Goal: Task Accomplishment & Management: Use online tool/utility

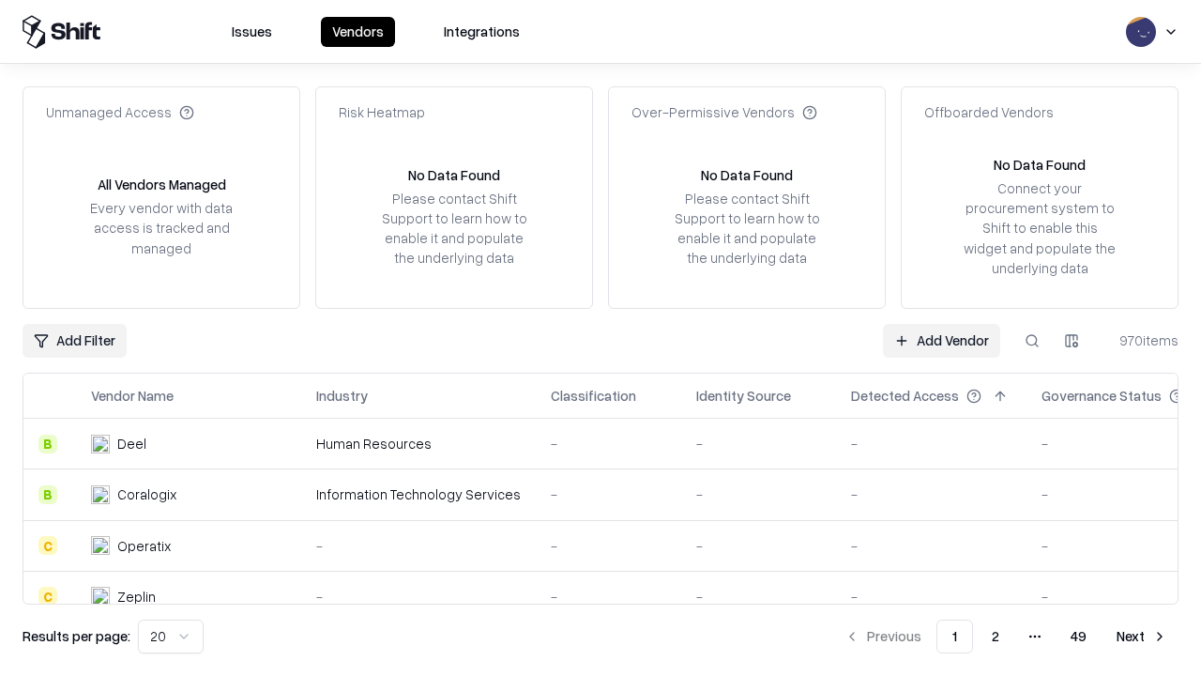
click at [941, 340] on link "Add Vendor" at bounding box center [941, 341] width 117 height 34
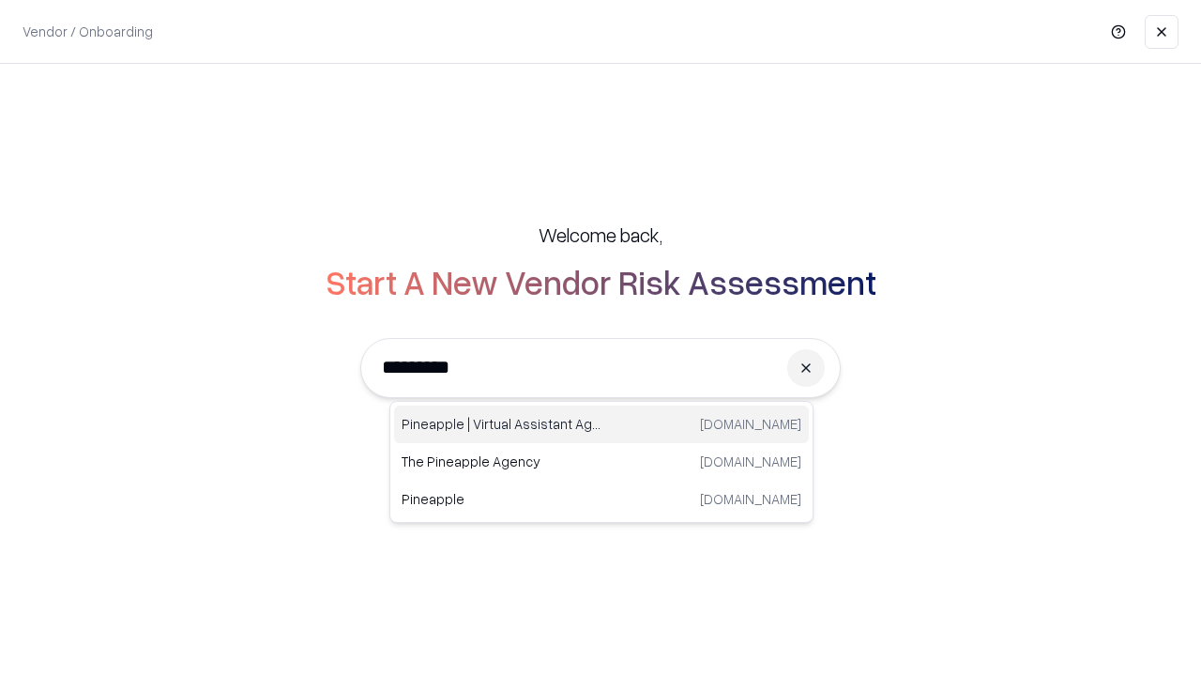
click at [602, 424] on div "Pineapple | Virtual Assistant Agency [DOMAIN_NAME]" at bounding box center [601, 424] width 415 height 38
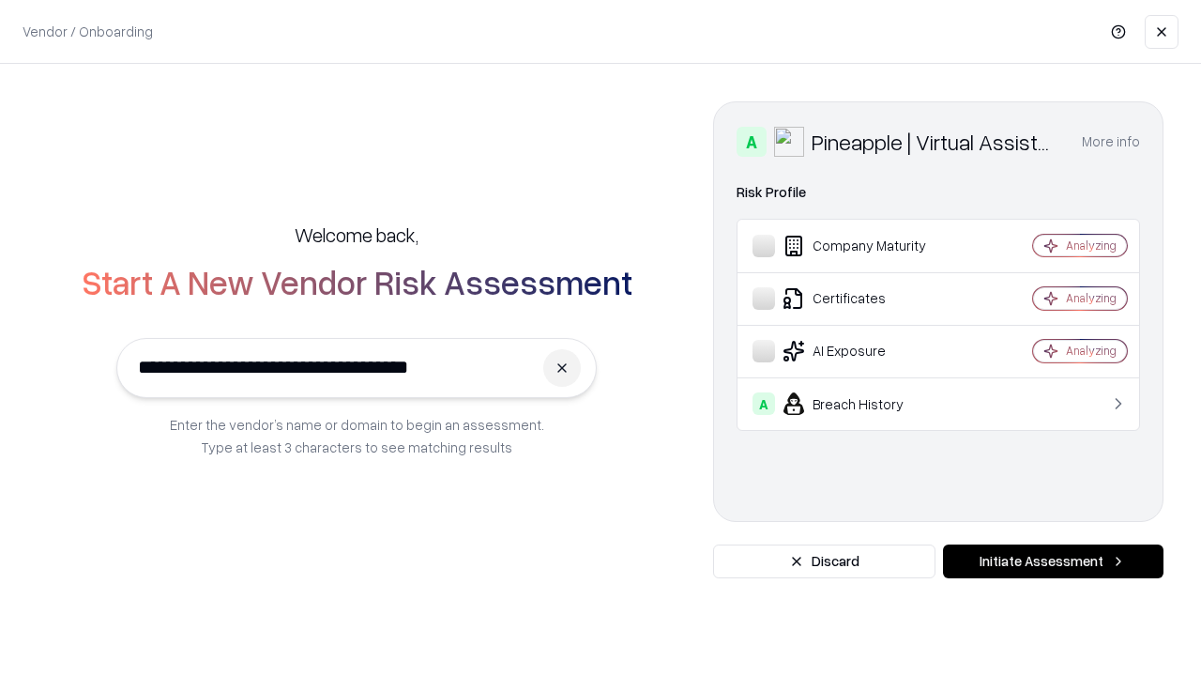
type input "**********"
click at [1053, 561] on button "Initiate Assessment" at bounding box center [1053, 561] width 221 height 34
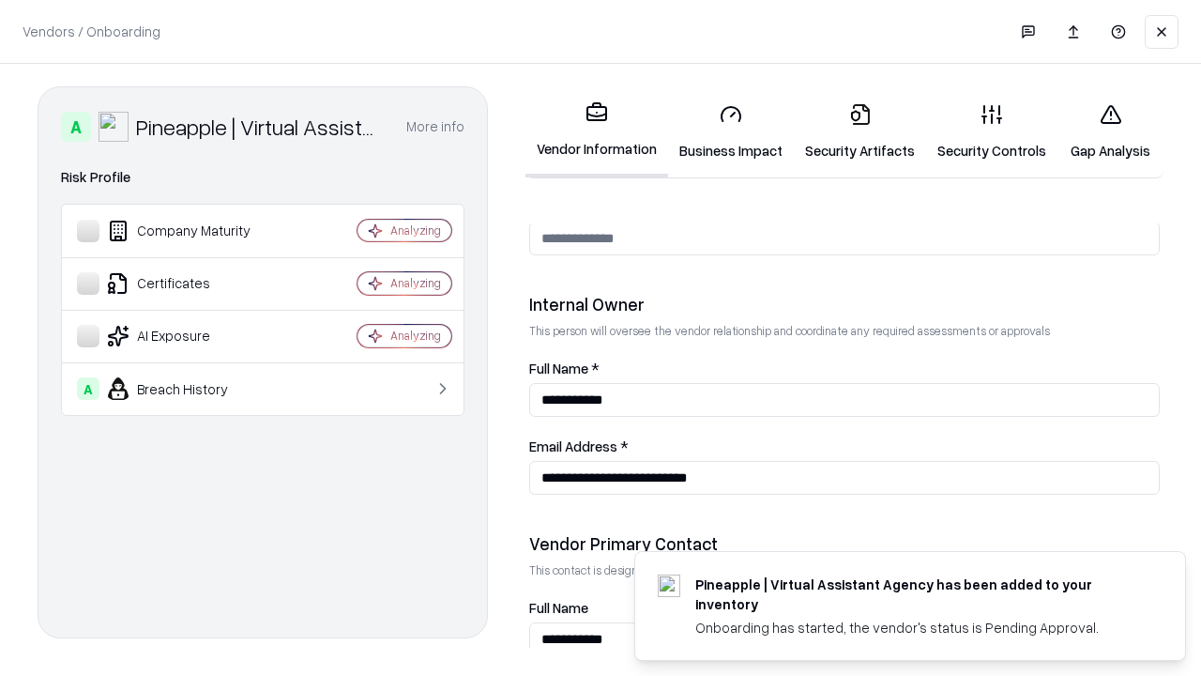
scroll to position [972, 0]
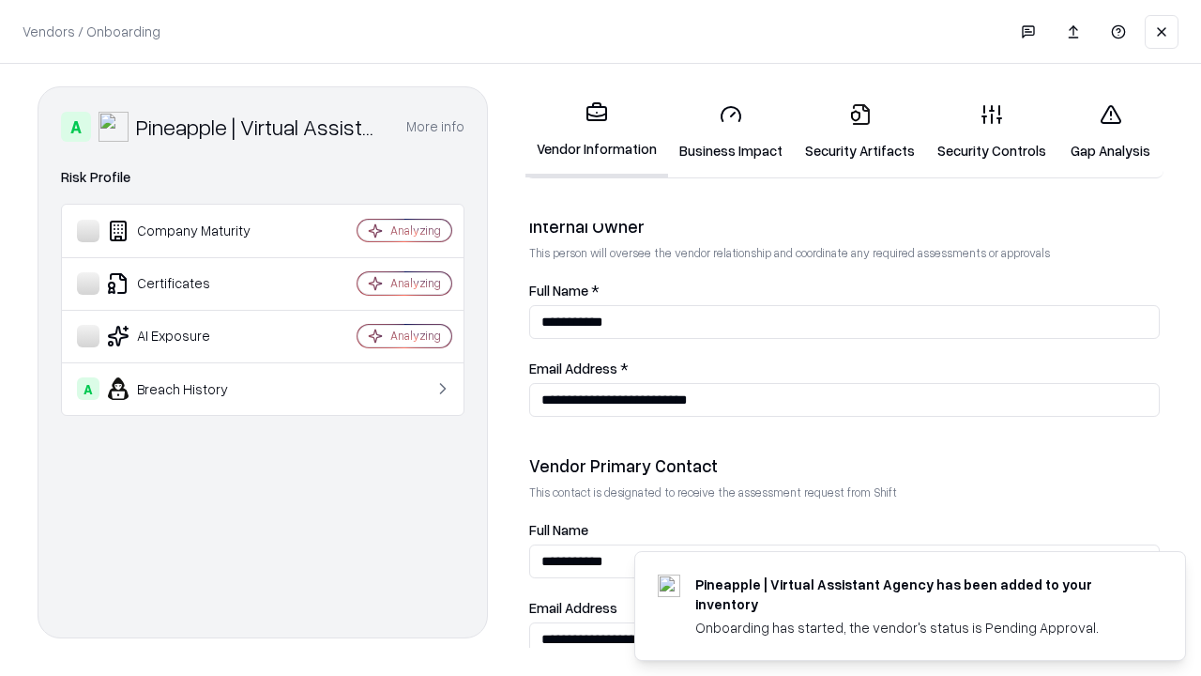
click at [731, 131] on link "Business Impact" at bounding box center [731, 131] width 126 height 87
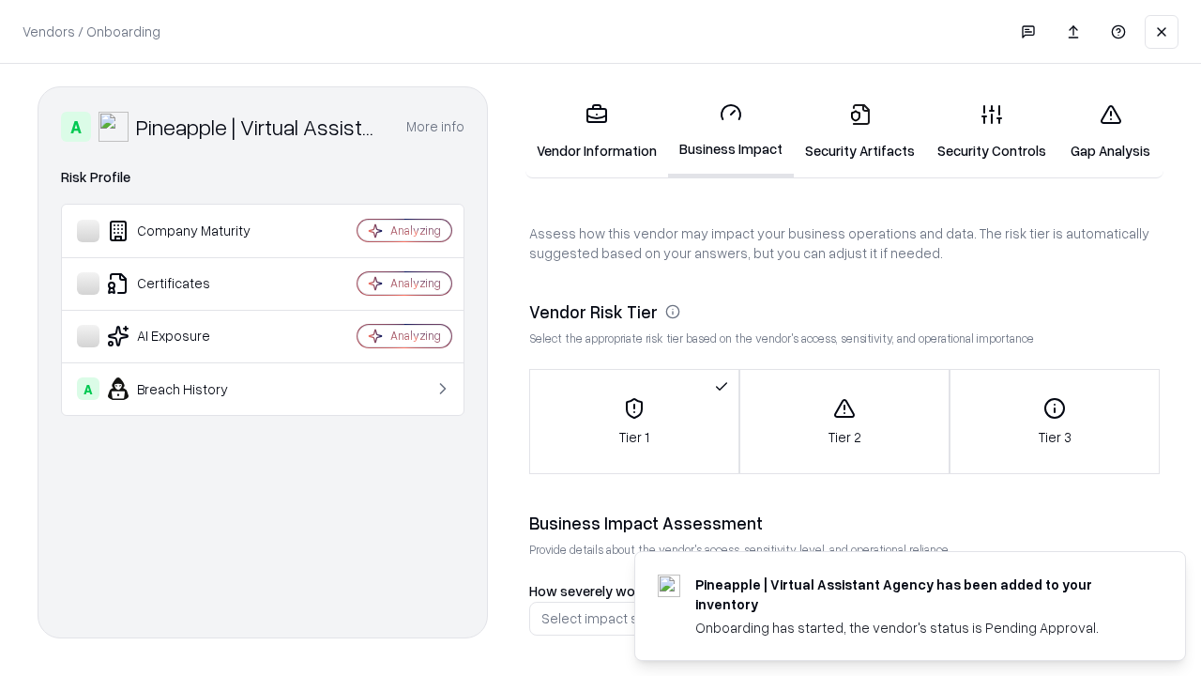
click at [1110, 131] on link "Gap Analysis" at bounding box center [1111, 131] width 106 height 87
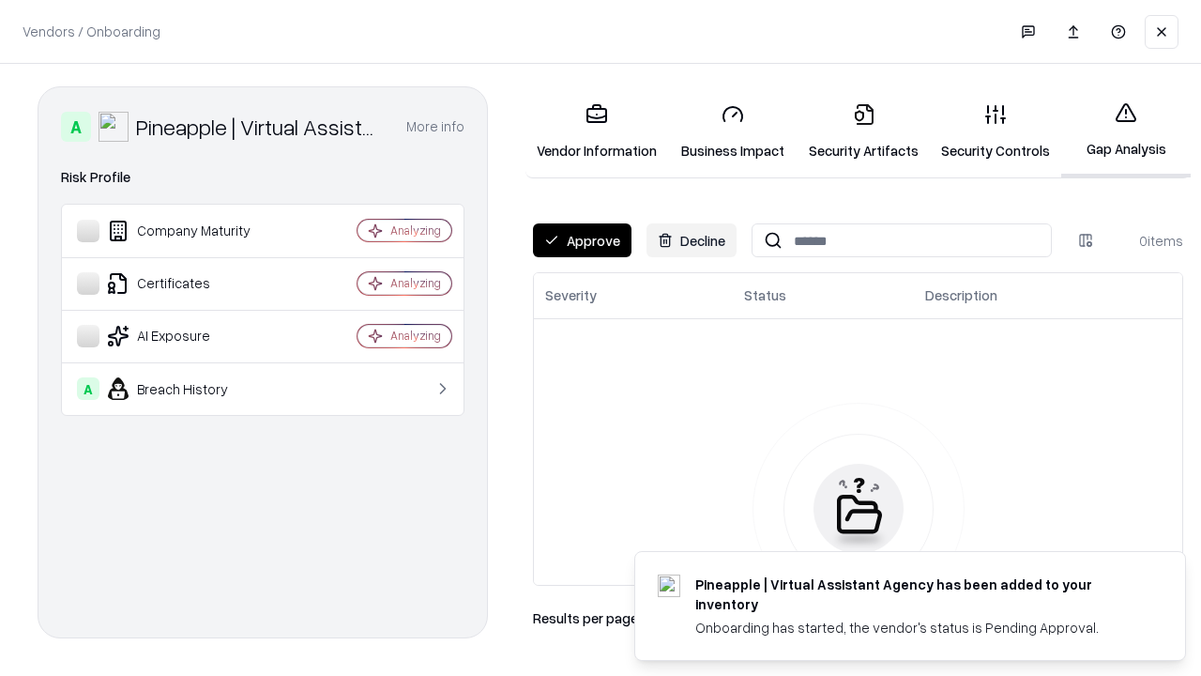
click at [582, 240] on button "Approve" at bounding box center [582, 240] width 99 height 34
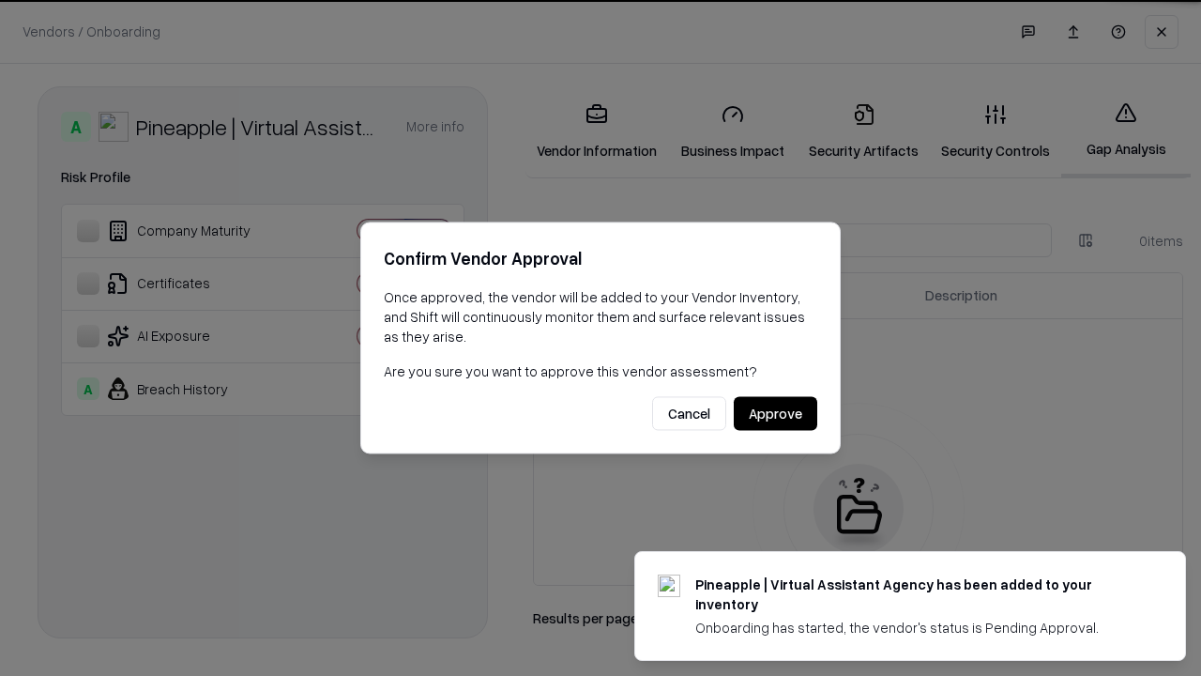
click at [775, 413] on button "Approve" at bounding box center [776, 414] width 84 height 34
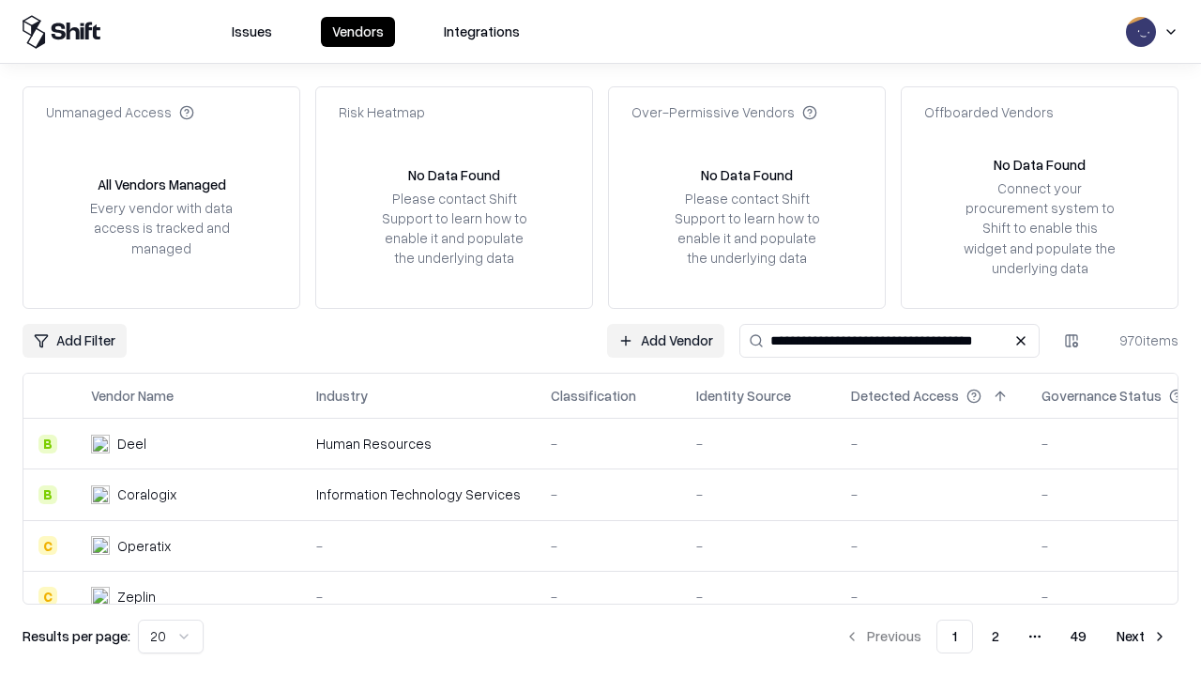
type input "**********"
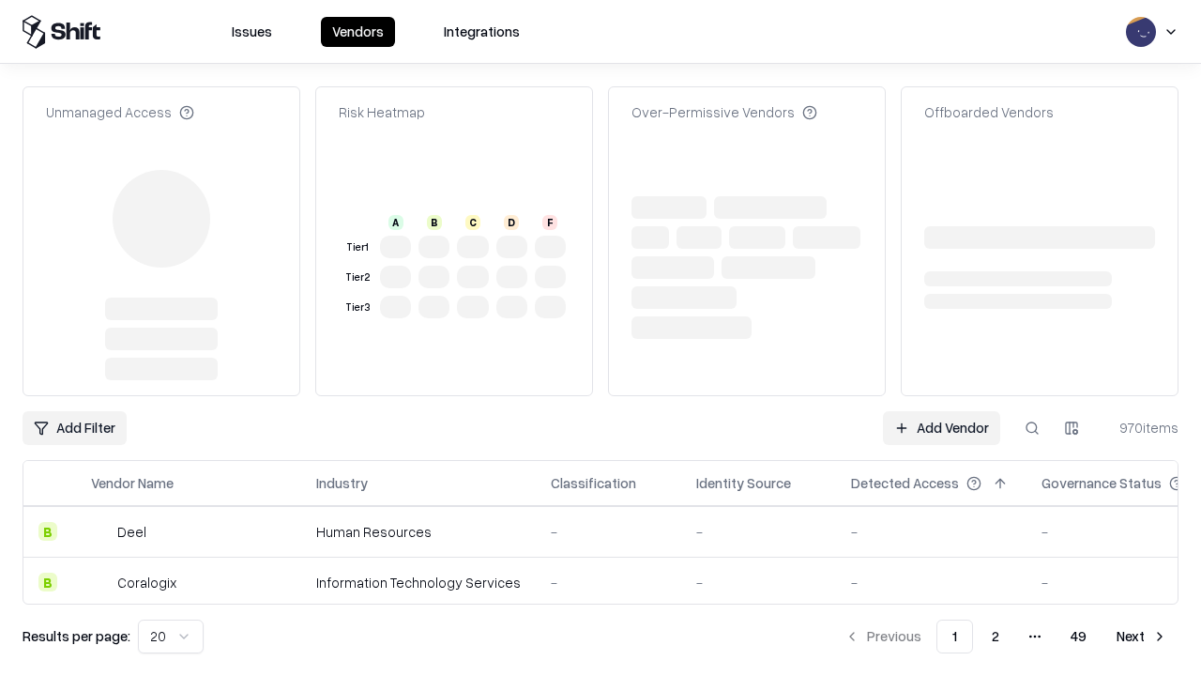
click at [941, 411] on link "Add Vendor" at bounding box center [941, 428] width 117 height 34
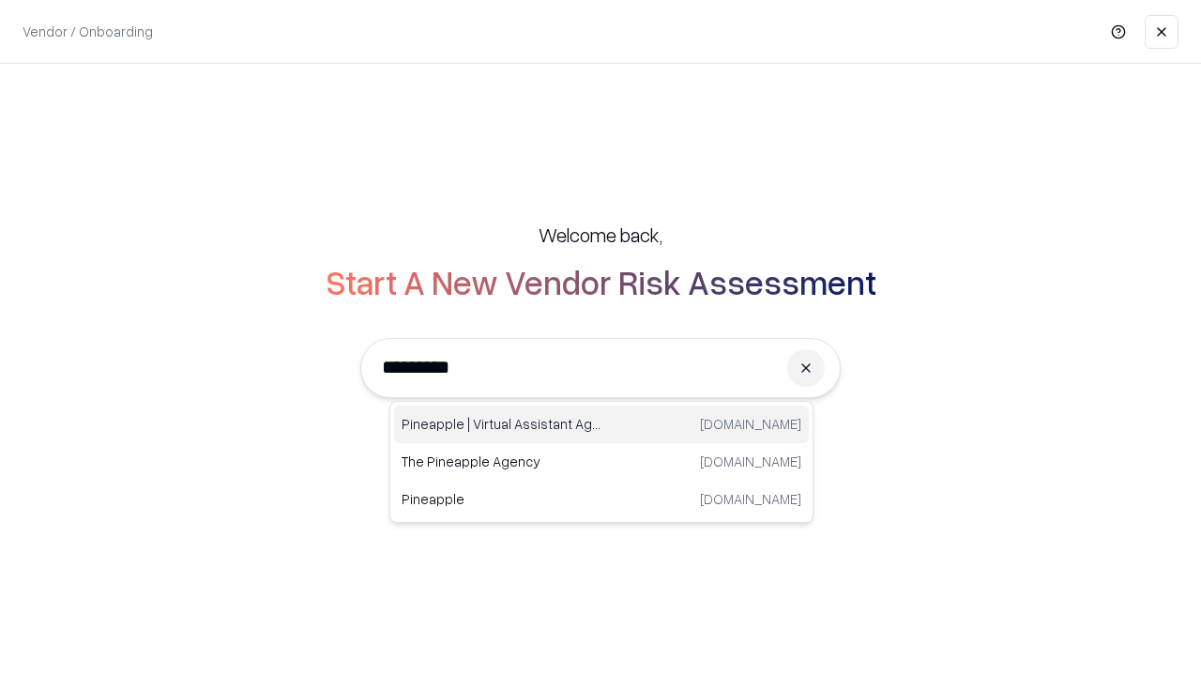
click at [602, 424] on div "Pineapple | Virtual Assistant Agency [DOMAIN_NAME]" at bounding box center [601, 424] width 415 height 38
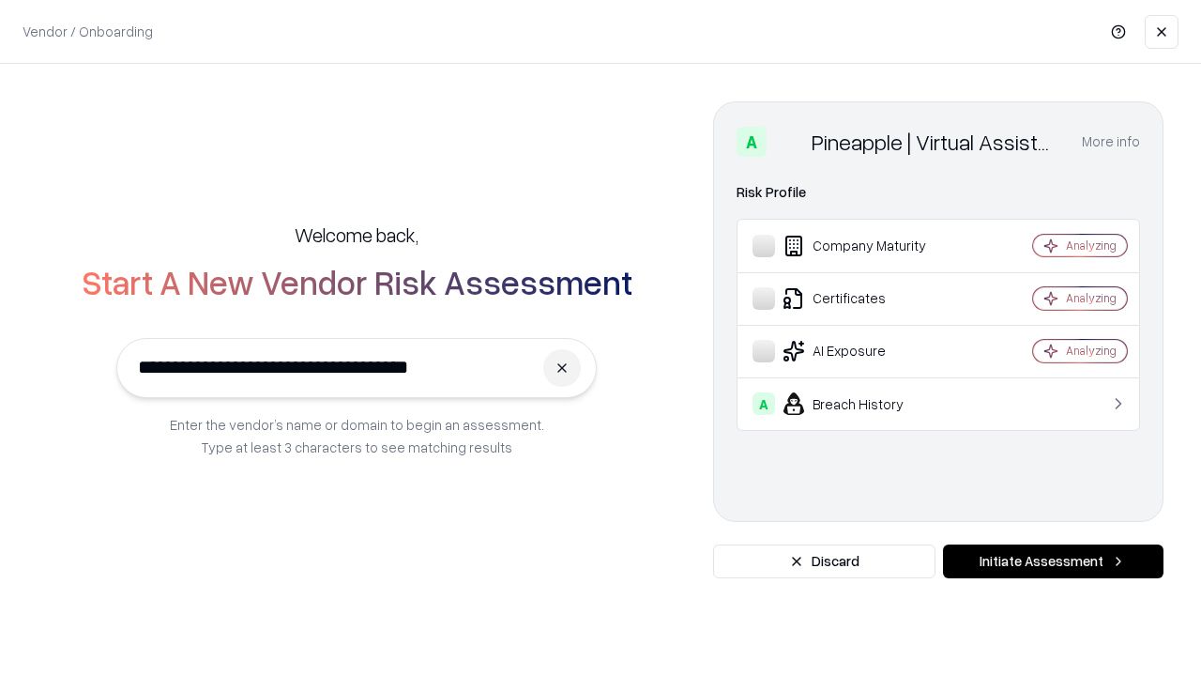
type input "**********"
click at [1053, 561] on button "Initiate Assessment" at bounding box center [1053, 561] width 221 height 34
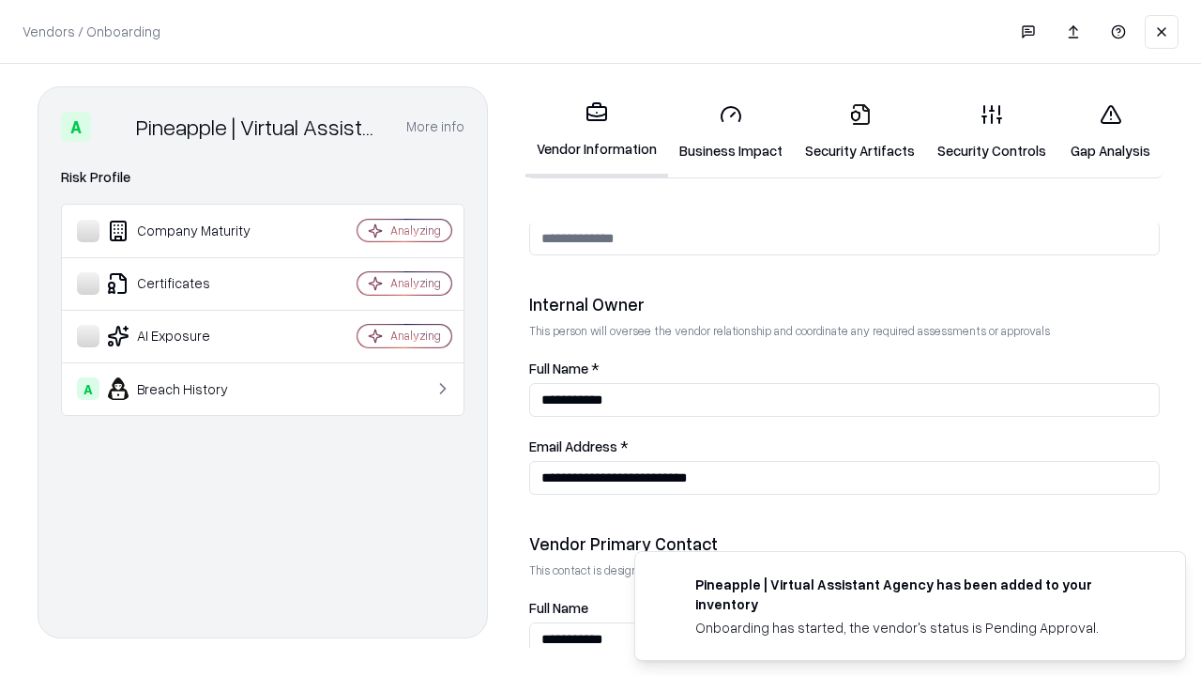
scroll to position [972, 0]
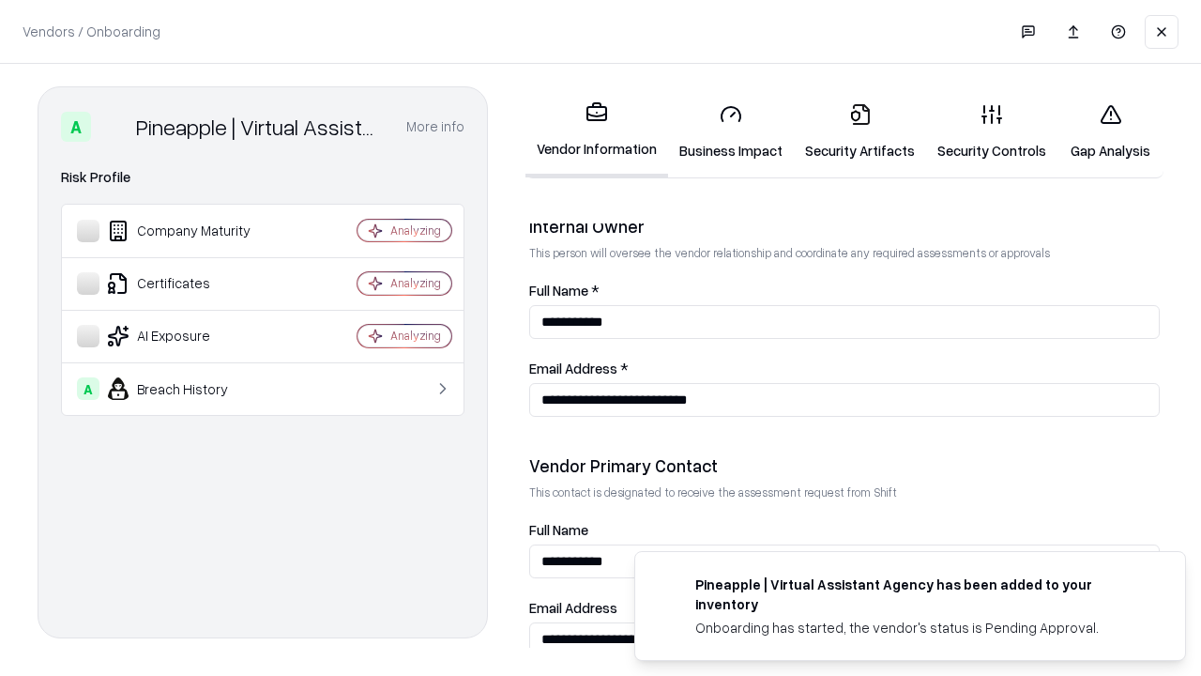
click at [1110, 131] on link "Gap Analysis" at bounding box center [1111, 131] width 106 height 87
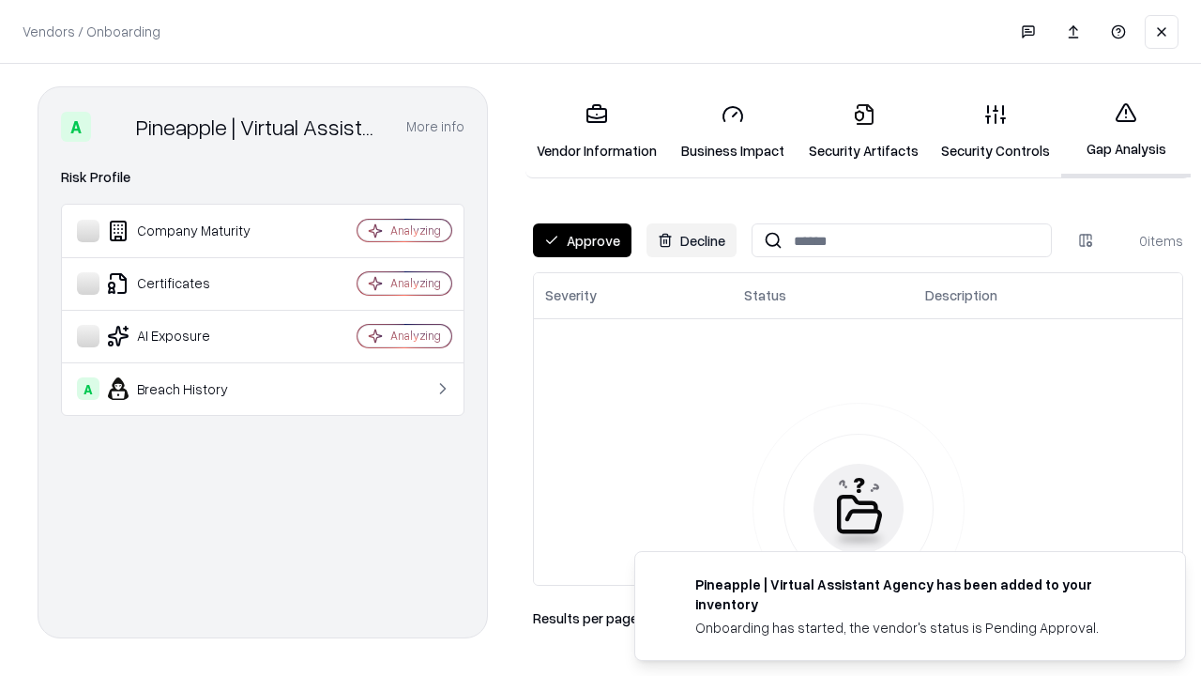
click at [582, 240] on button "Approve" at bounding box center [582, 240] width 99 height 34
